Goal: Entertainment & Leisure: Consume media (video, audio)

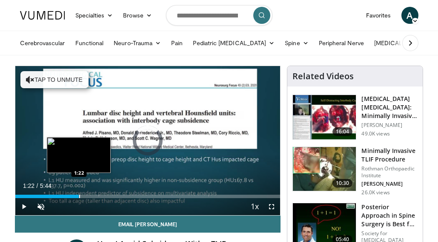
click at [79, 195] on div "Progress Bar" at bounding box center [79, 196] width 1 height 3
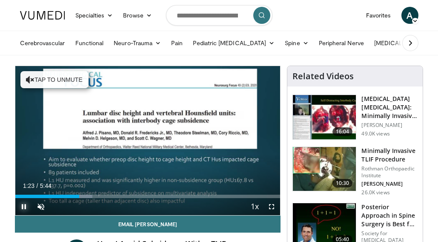
click at [21, 207] on span "Video Player" at bounding box center [23, 206] width 17 height 17
click at [22, 203] on span "Video Player" at bounding box center [23, 206] width 17 height 17
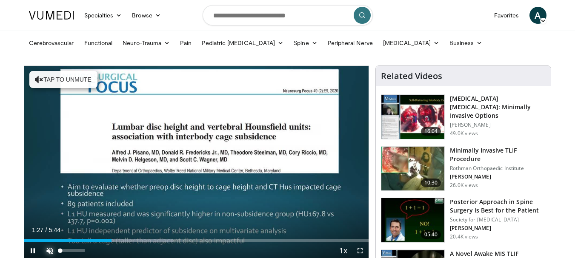
click at [50, 241] on span "Video Player" at bounding box center [49, 251] width 17 height 17
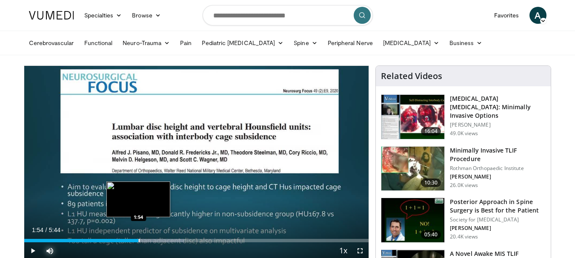
click at [139, 241] on div "Progress Bar" at bounding box center [139, 240] width 1 height 3
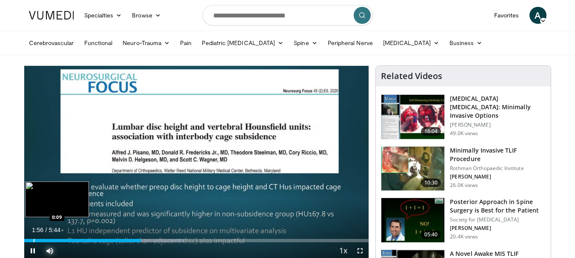
click at [34, 240] on div "Progress Bar" at bounding box center [34, 240] width 1 height 3
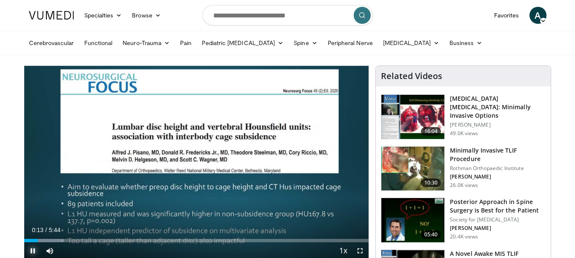
click at [32, 241] on span "Video Player" at bounding box center [32, 251] width 17 height 17
click at [33, 241] on span "Video Player" at bounding box center [32, 251] width 17 height 17
click at [360, 241] on span "Video Player" at bounding box center [360, 251] width 17 height 17
